Goal: Book appointment/travel/reservation

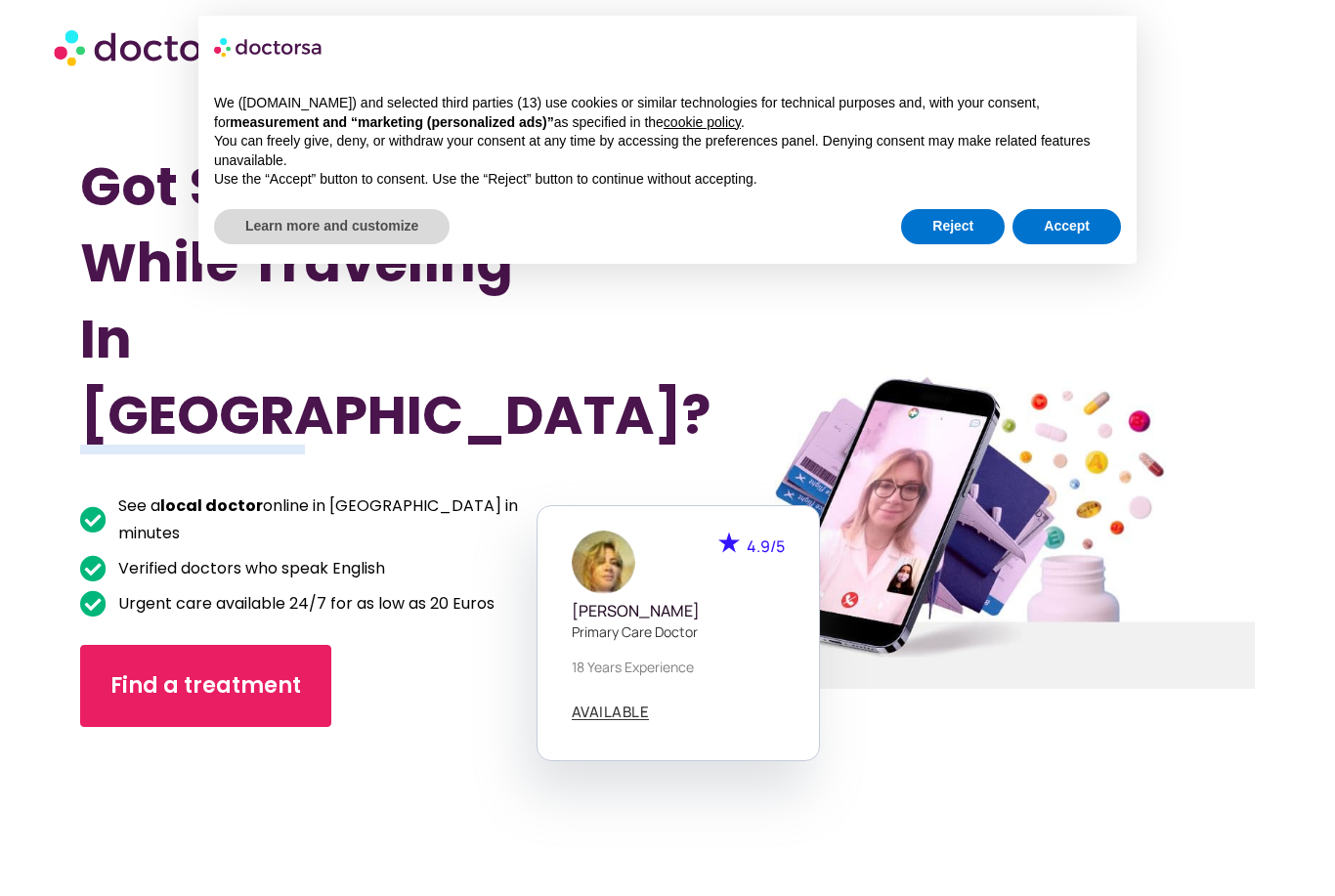
scroll to position [30, 0]
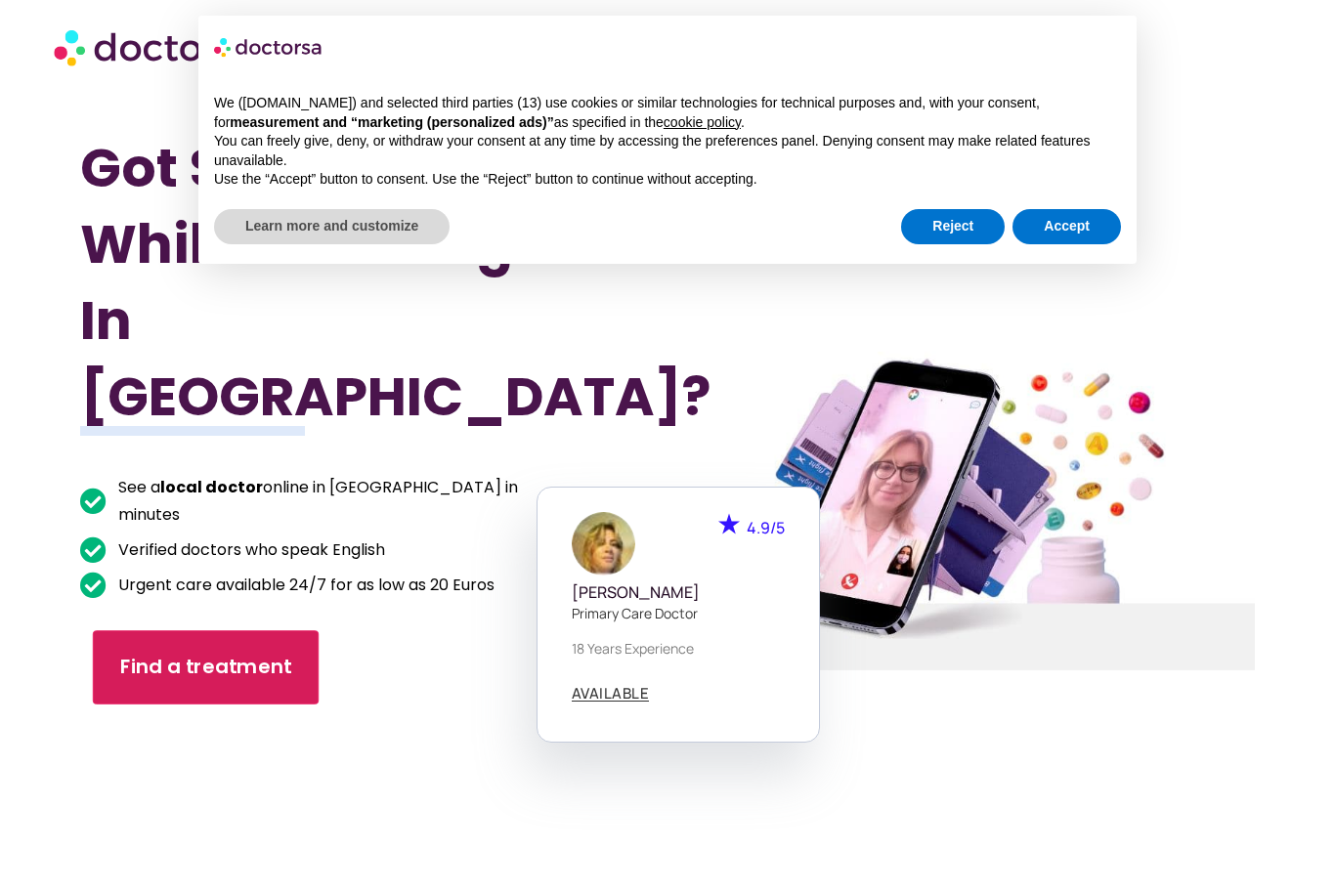
click at [145, 630] on link "Find a treatment" at bounding box center [206, 668] width 226 height 75
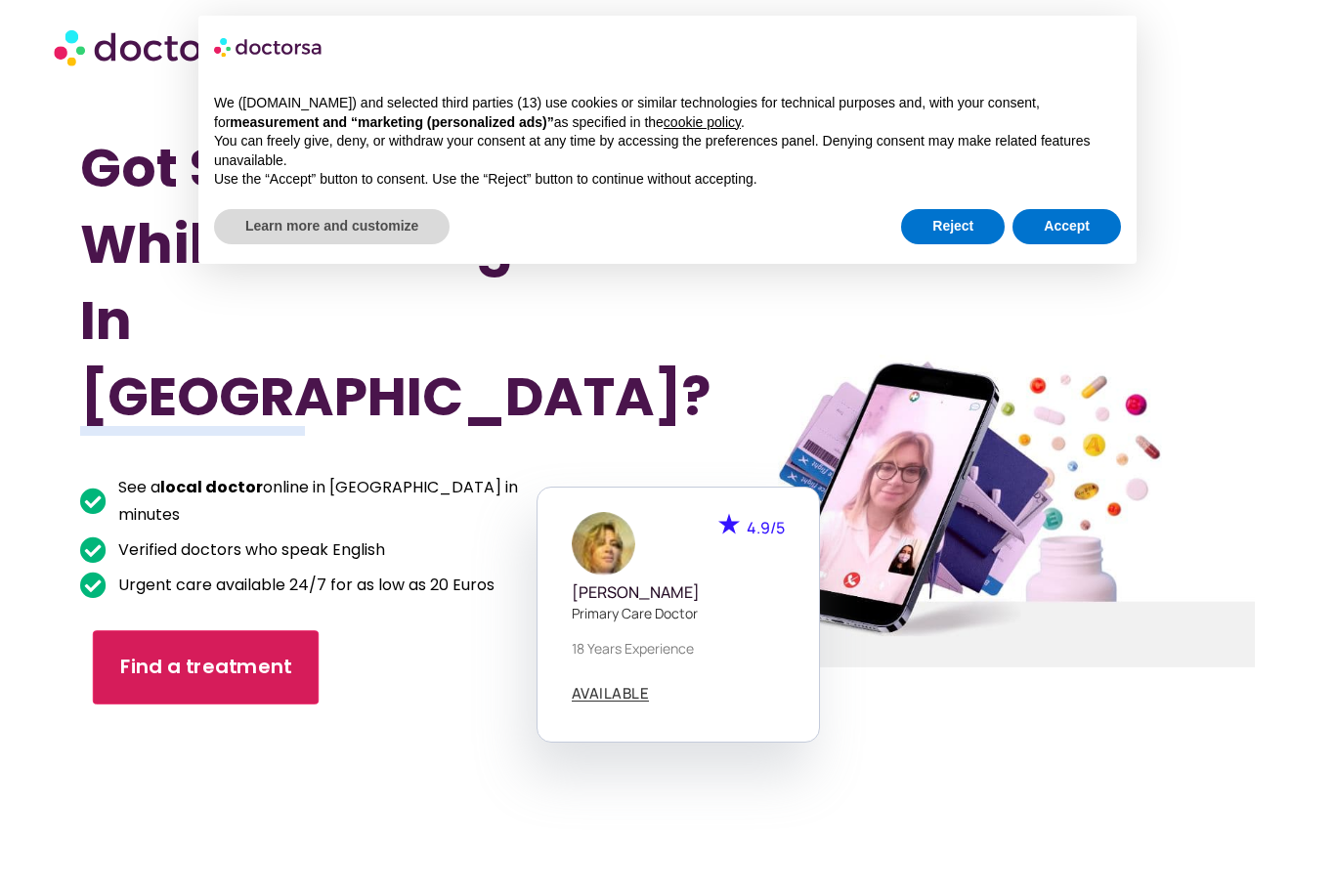
scroll to position [93, 0]
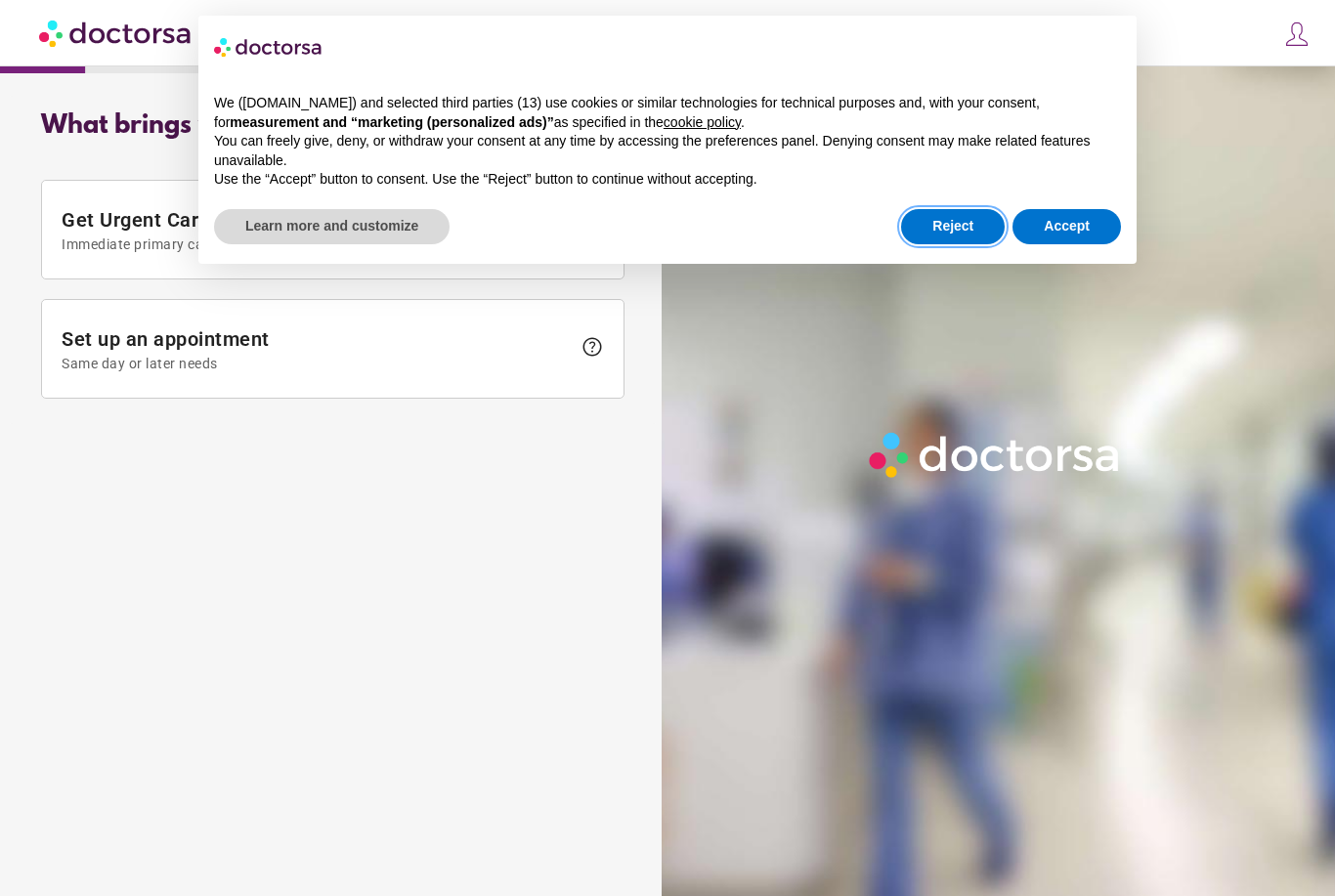
click at [978, 227] on button "Reject" at bounding box center [952, 227] width 103 height 35
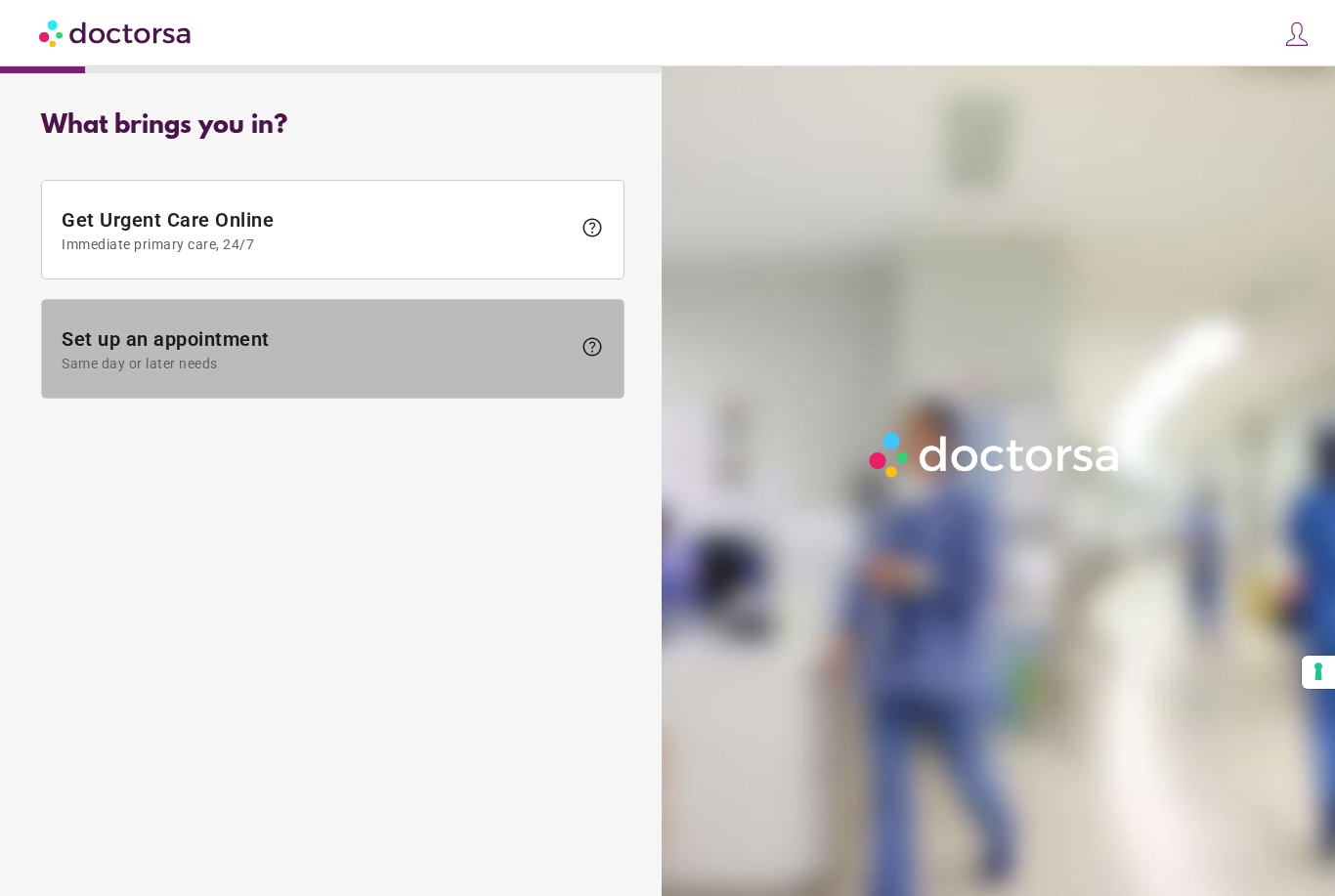
click at [473, 355] on span "Set up an appointment Same day or later needs" at bounding box center [317, 349] width 510 height 44
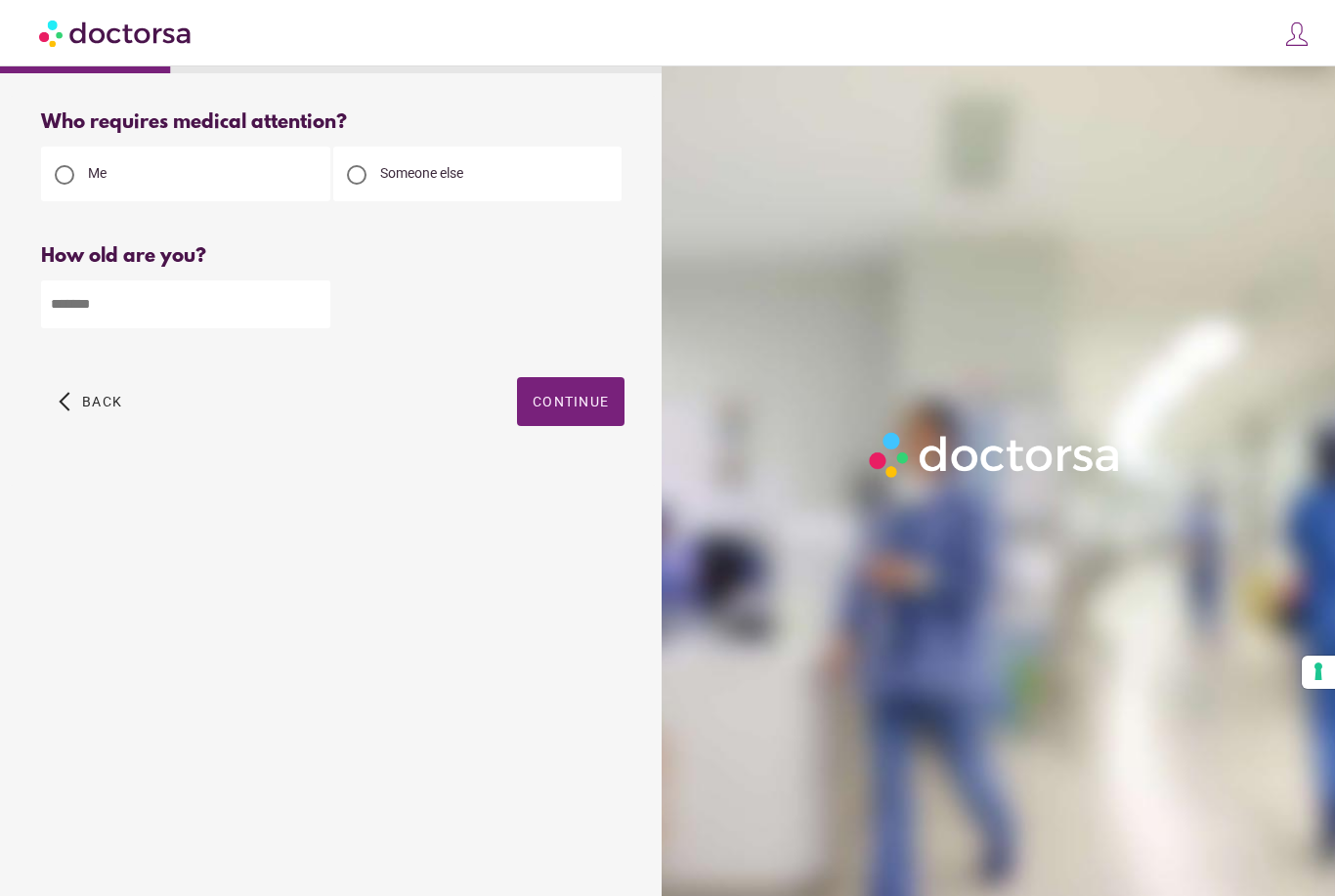
click at [236, 315] on input "number" at bounding box center [186, 304] width 289 height 48
type input "**"
click at [579, 419] on span "button" at bounding box center [571, 402] width 107 height 49
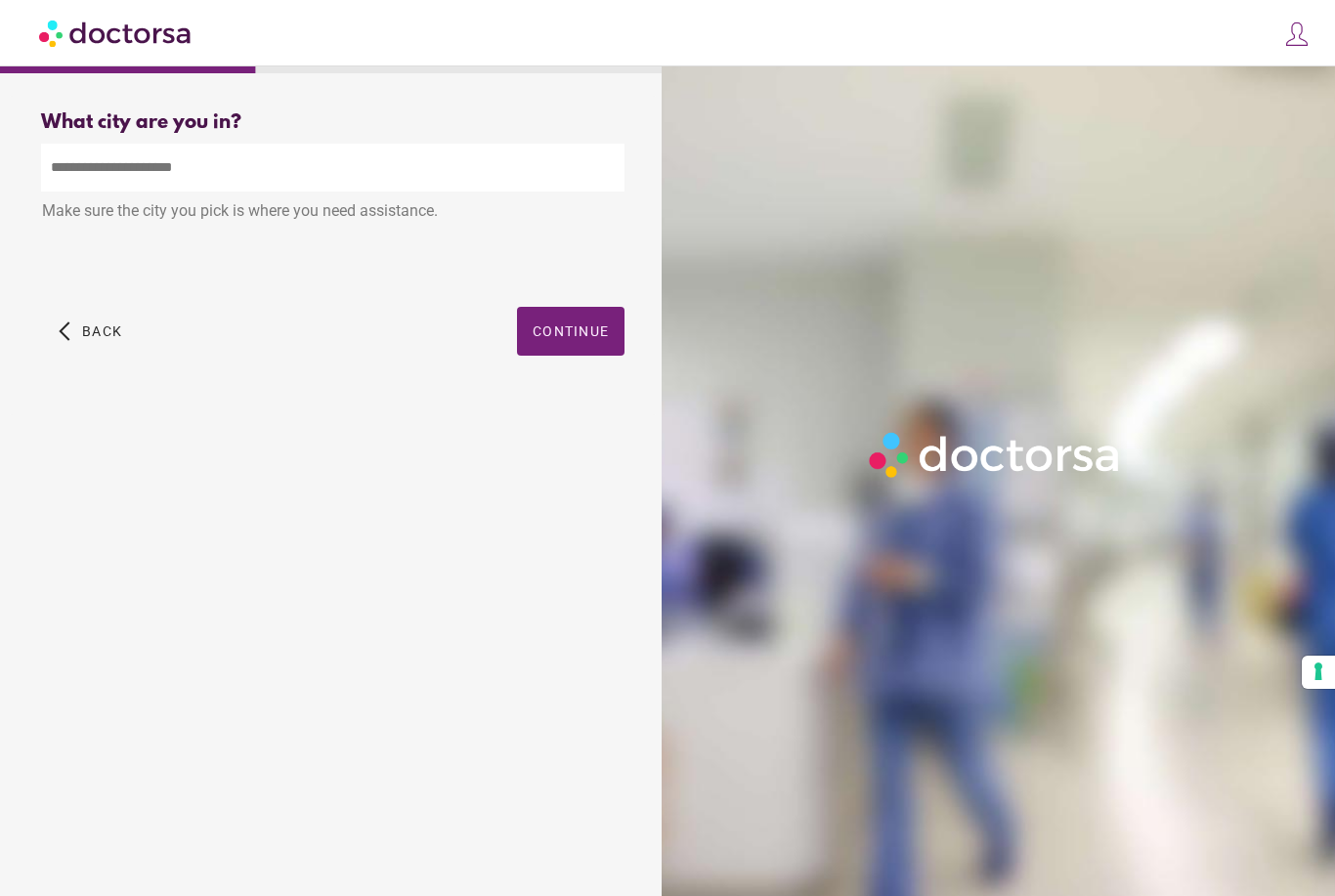
click at [475, 168] on input "text" at bounding box center [333, 167] width 583 height 48
click at [454, 167] on input "text" at bounding box center [333, 167] width 583 height 48
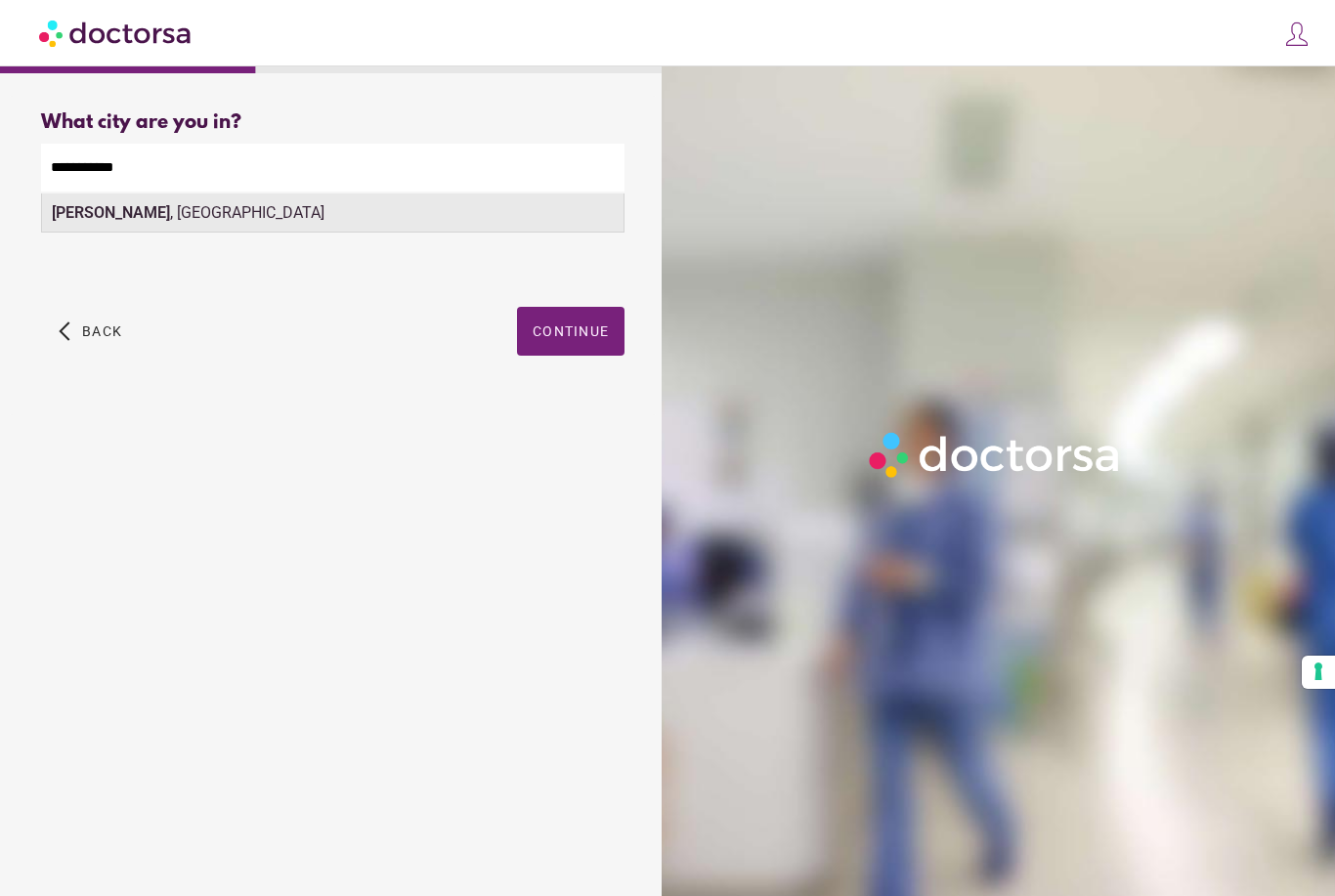
click at [472, 211] on div "Agia Galini , Greece" at bounding box center [333, 213] width 581 height 39
type input "**********"
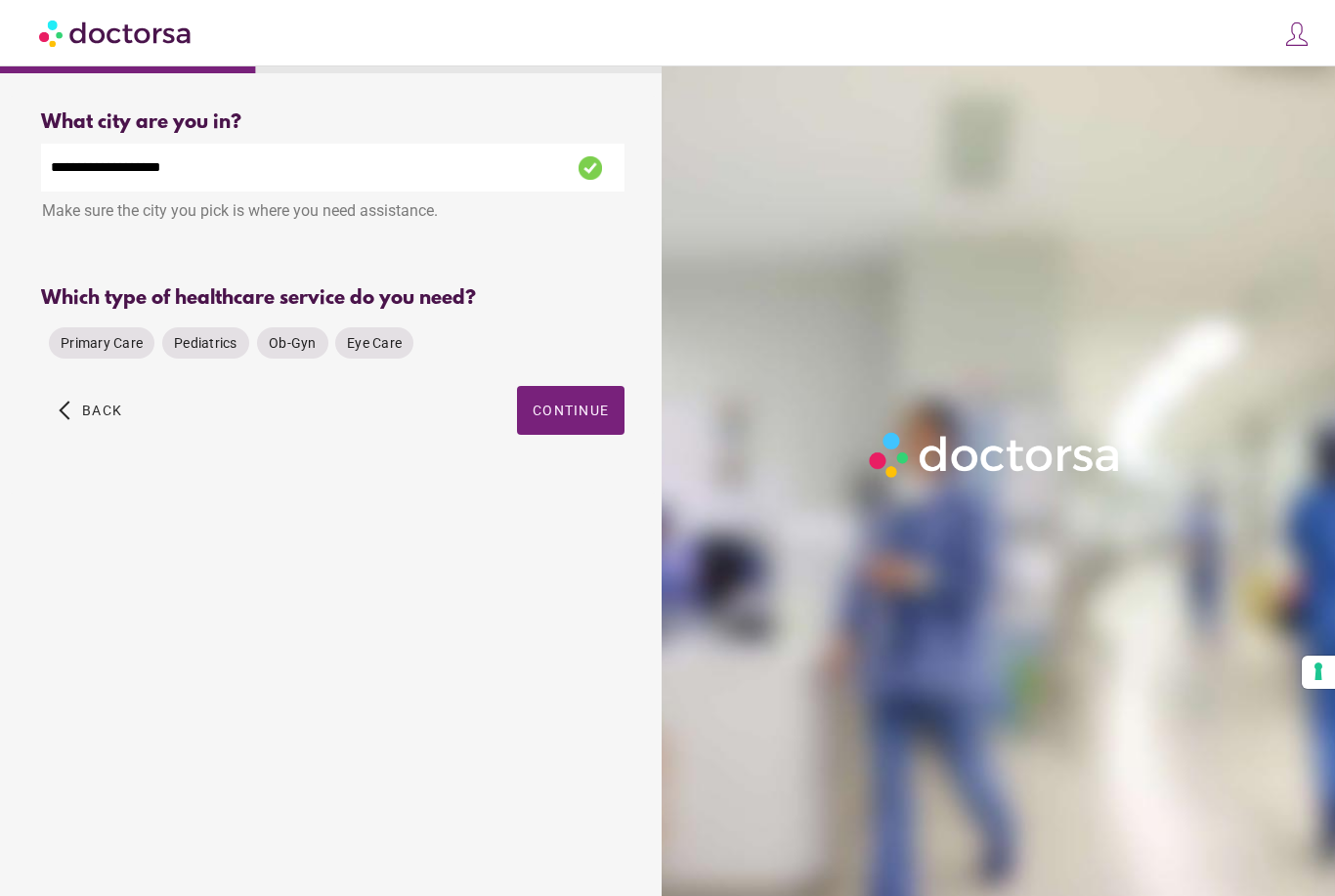
click at [589, 323] on div "Primary Care Pediatrics Ob-Gyn Eye Care" at bounding box center [333, 343] width 583 height 47
click at [101, 345] on span "Primary Care" at bounding box center [101, 343] width 82 height 16
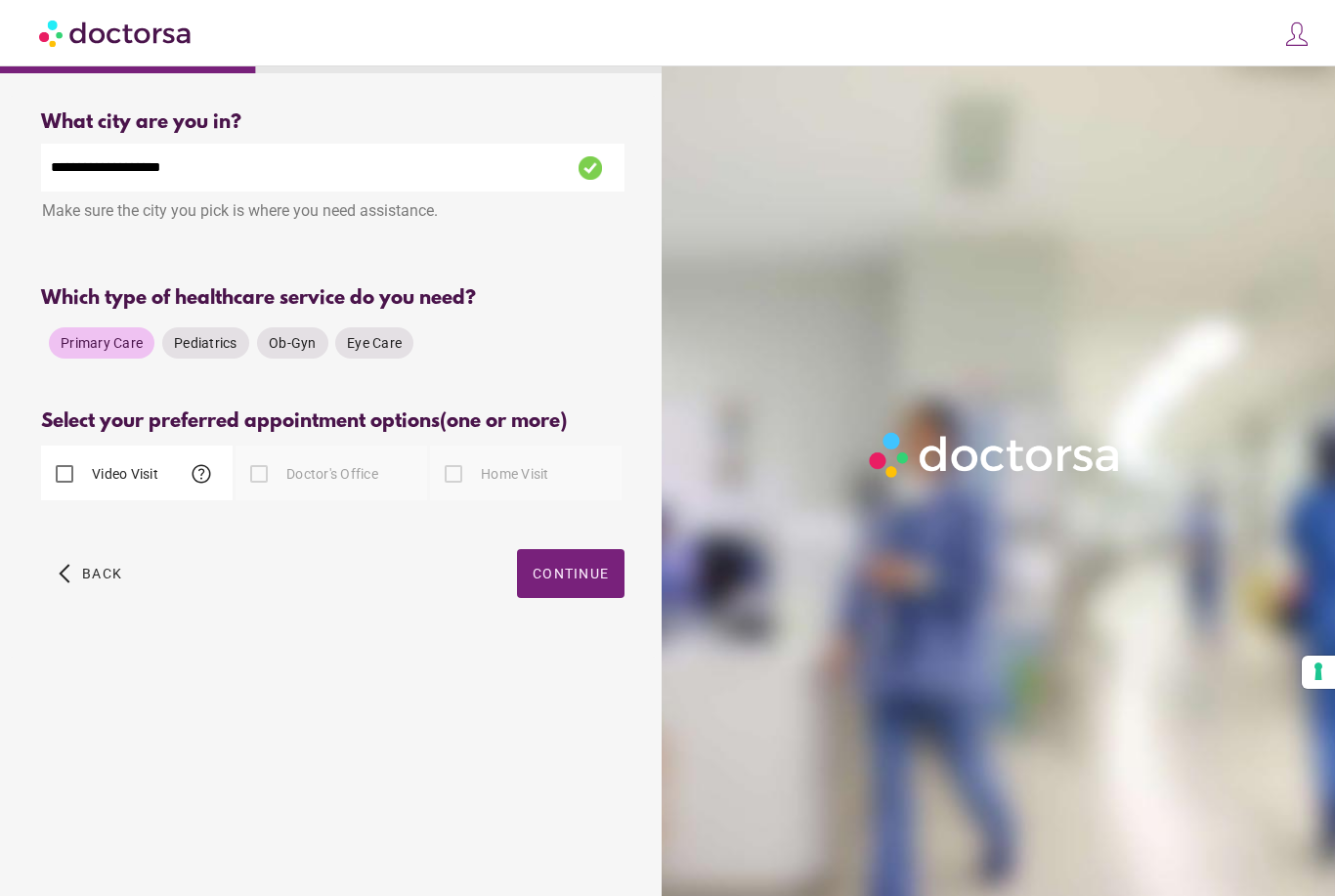
click at [349, 466] on label "Doctor's Office" at bounding box center [330, 474] width 95 height 20
click at [225, 484] on div "Video Visit help" at bounding box center [137, 473] width 192 height 55
click at [192, 469] on span "help" at bounding box center [202, 474] width 24 height 24
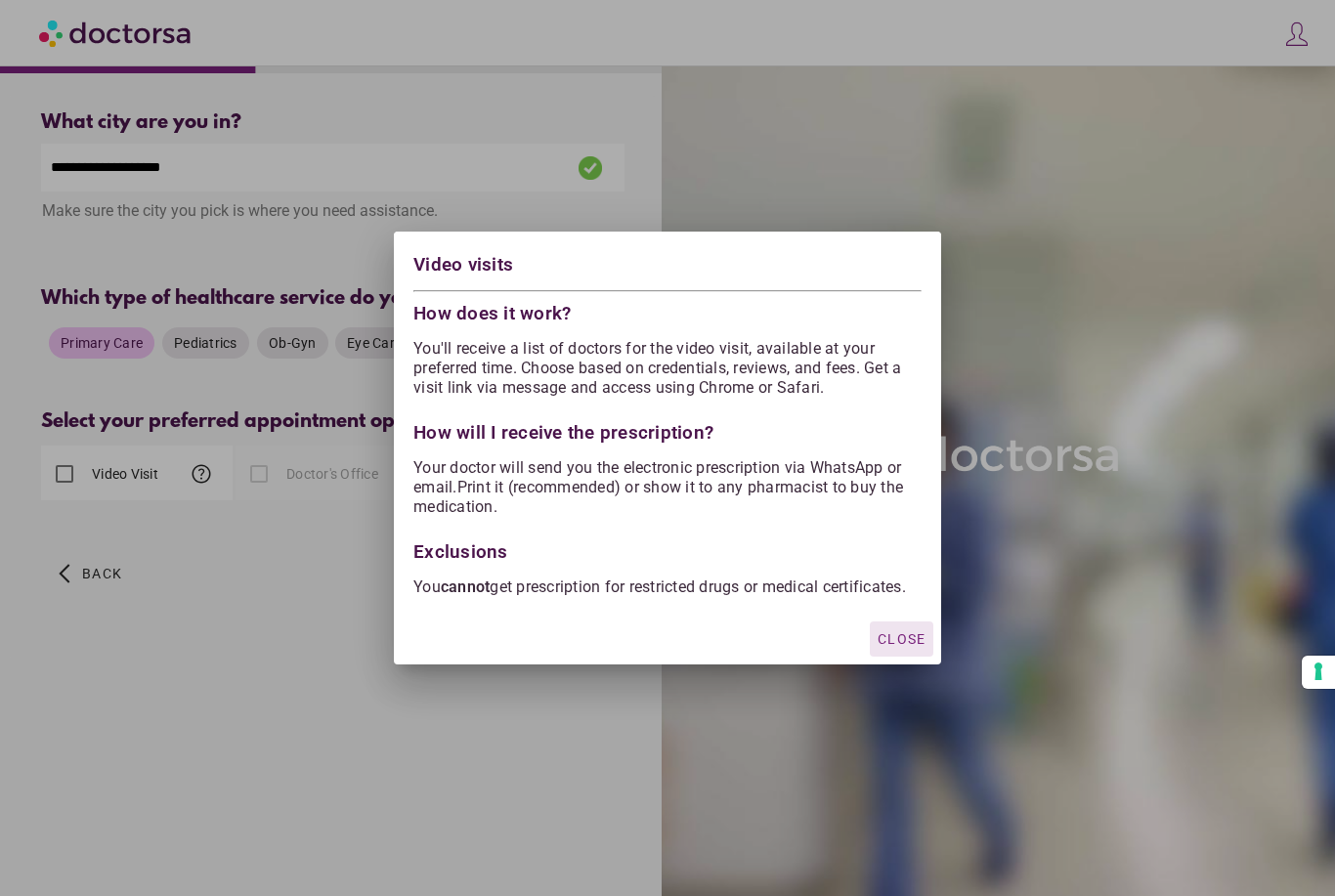
click at [906, 647] on span "Close" at bounding box center [901, 639] width 48 height 16
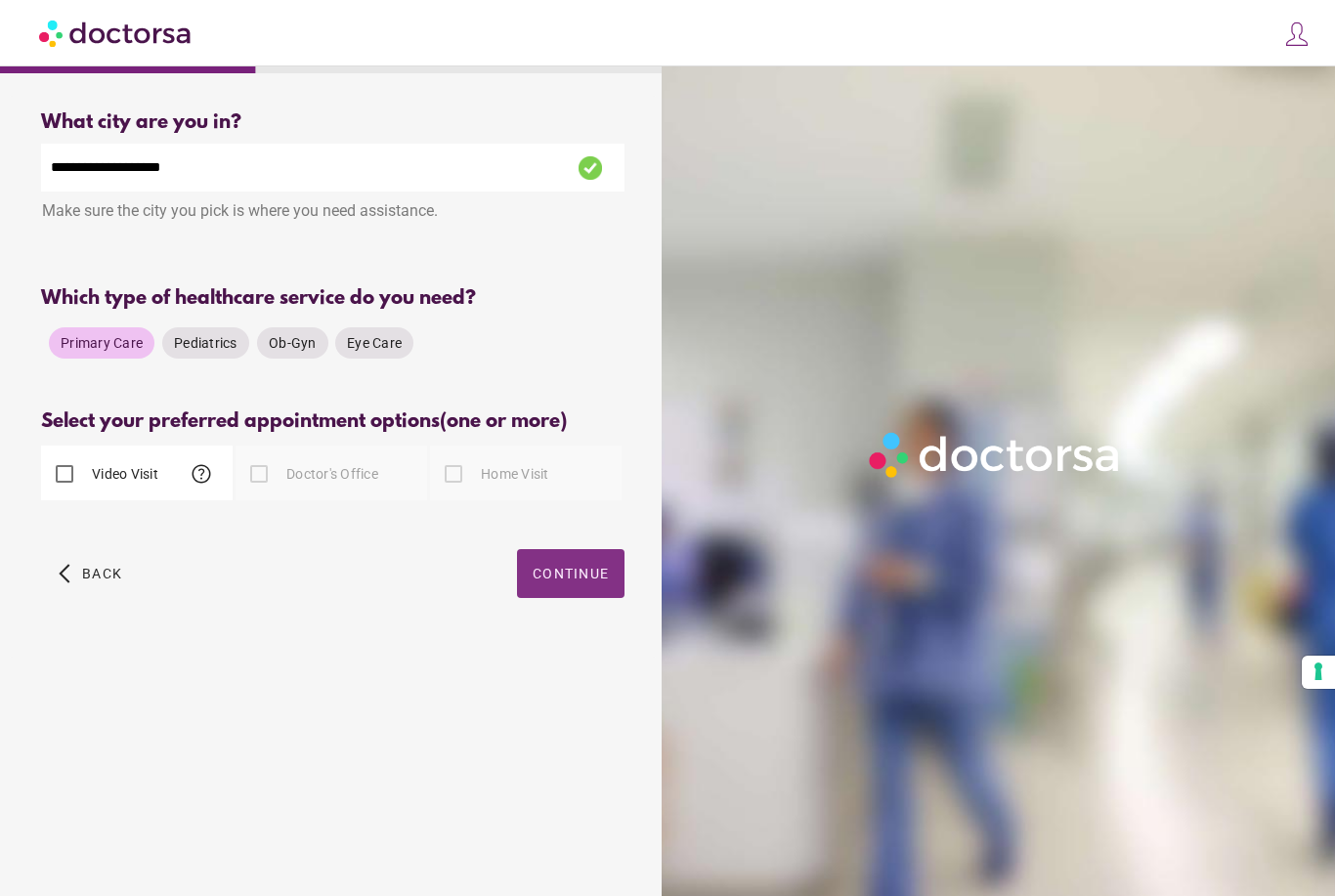
click at [605, 593] on span "button" at bounding box center [571, 573] width 107 height 49
